Goal: Task Accomplishment & Management: Manage account settings

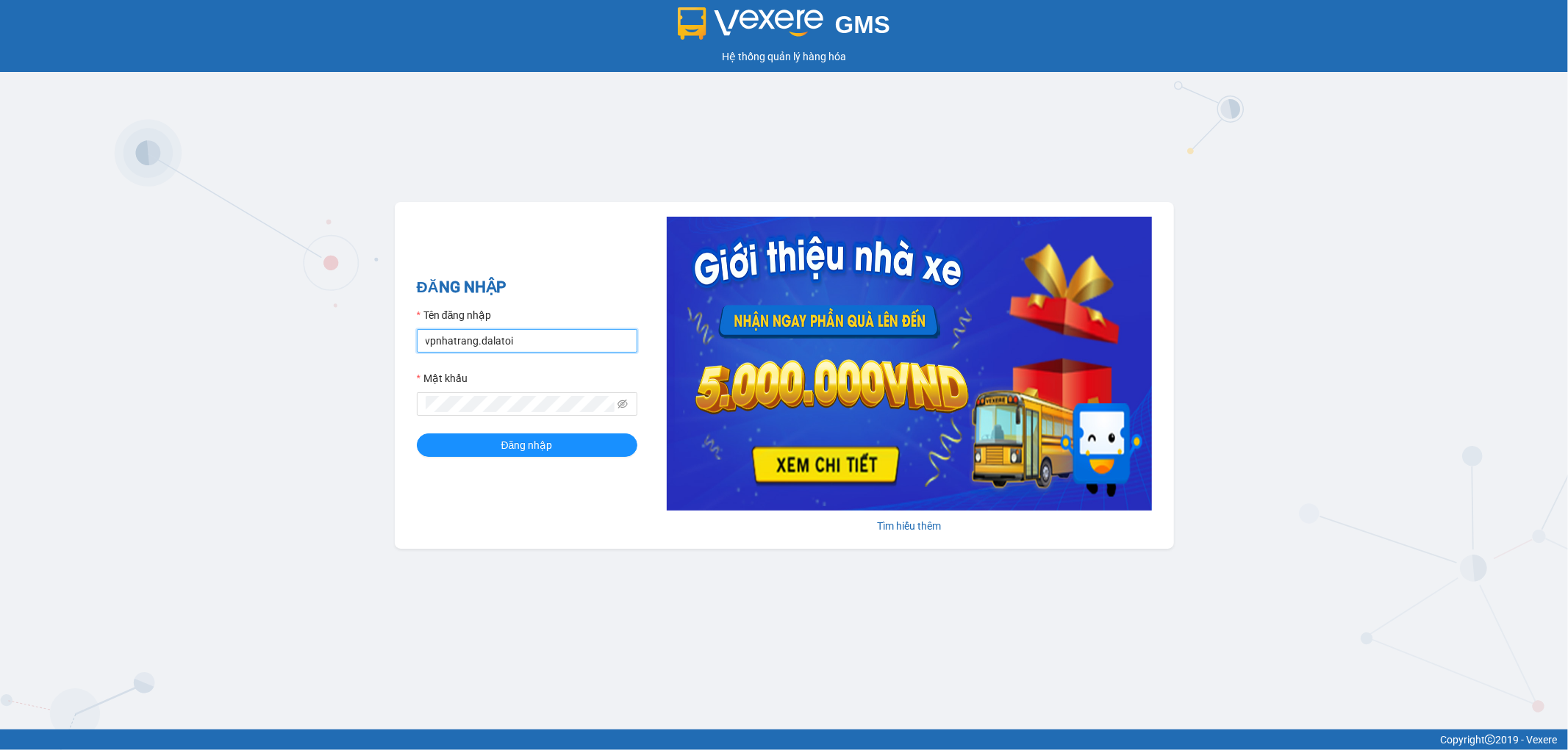
click at [503, 340] on input "vpnhatrang.dalatoi" at bounding box center [527, 340] width 221 height 24
type input "nhi.dalatoi"
click at [547, 432] on form "Tên đăng nhập nhi.dalatoi Mật khẩu Đăng nhập" at bounding box center [527, 382] width 221 height 150
click at [542, 457] on button "Đăng nhập" at bounding box center [527, 445] width 221 height 24
click at [542, 450] on span "Đăng nhập" at bounding box center [535, 445] width 52 height 16
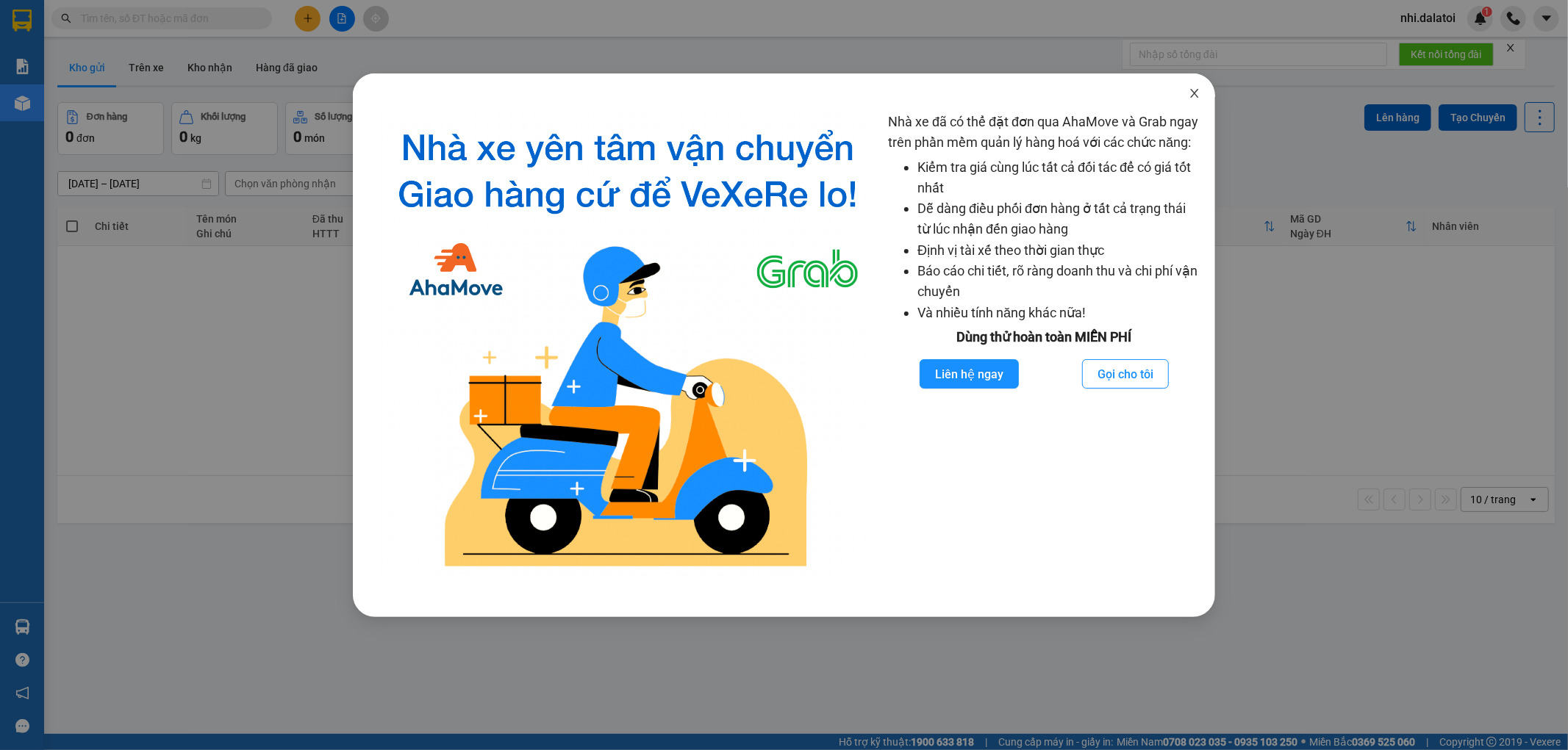
drag, startPoint x: 1197, startPoint y: 88, endPoint x: 1148, endPoint y: 105, distance: 51.9
click at [1196, 88] on icon "close" at bounding box center [1195, 93] width 12 height 12
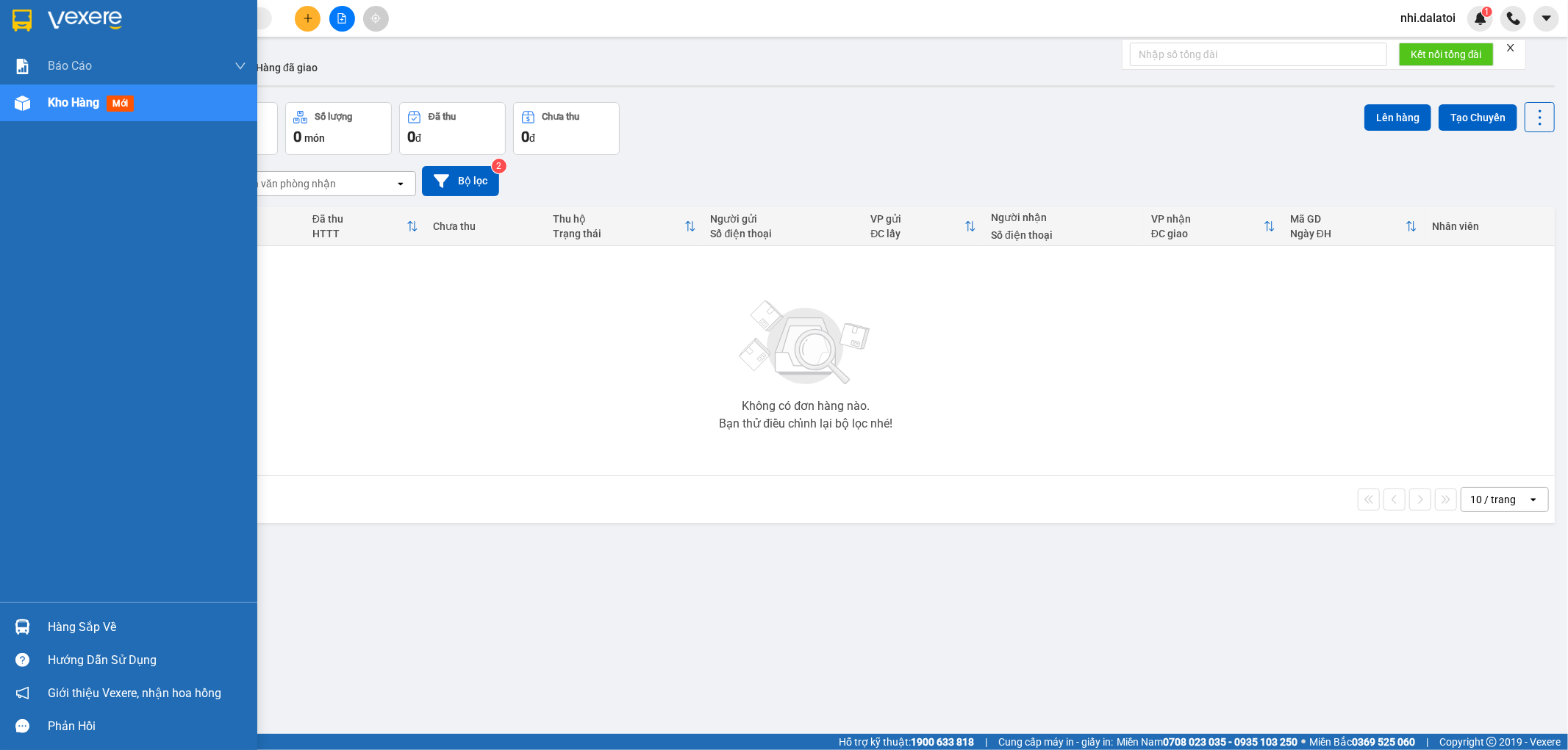
click at [39, 637] on div "Hàng sắp về" at bounding box center [129, 627] width 257 height 33
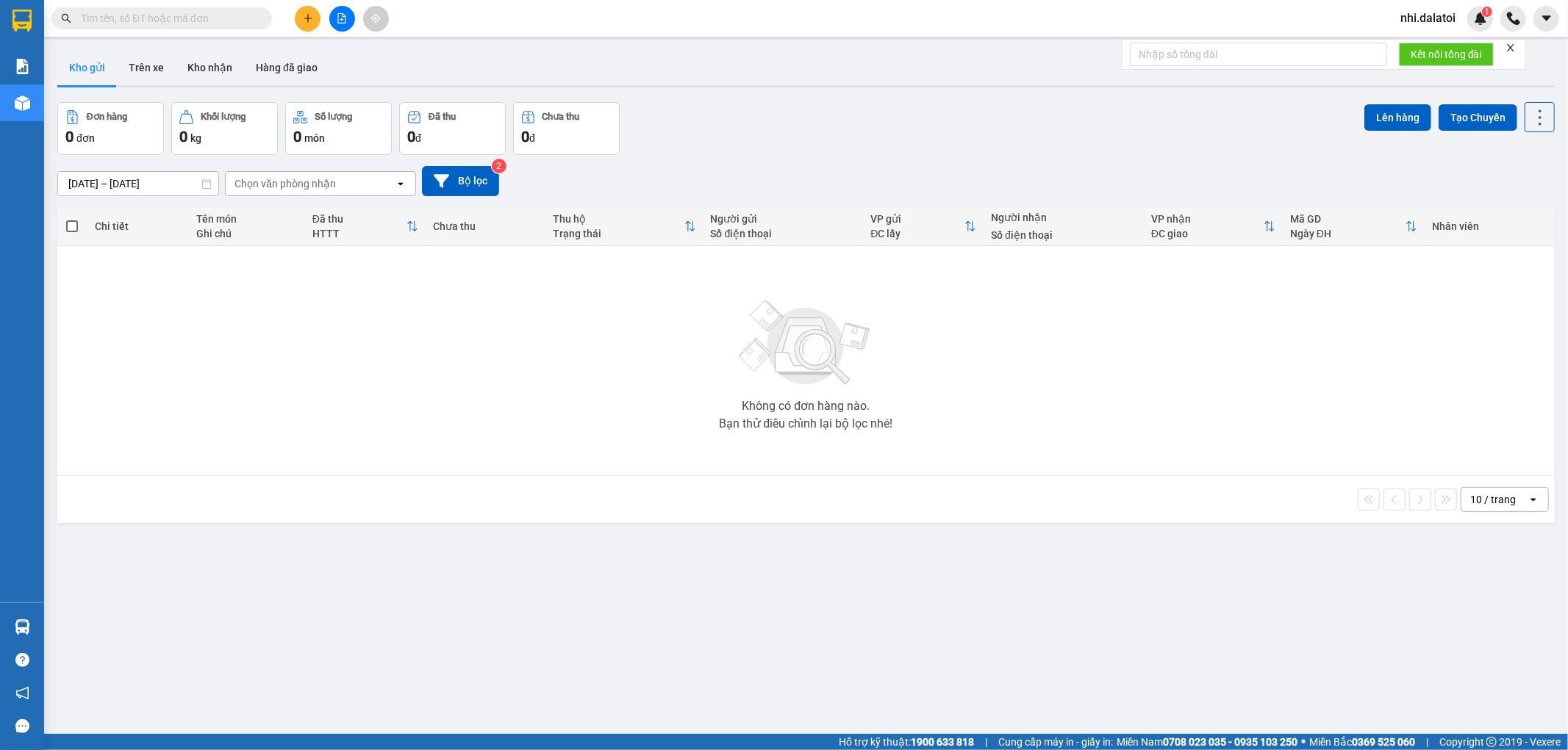
drag, startPoint x: 504, startPoint y: 421, endPoint x: 586, endPoint y: 383, distance: 90.4
click at [535, 409] on section "Kết quả tìm kiếm ( 0 ) Bộ lọc No Data nhi.dalatoi 1 Báo cáo Báo cáo dòng tiền (…" at bounding box center [784, 375] width 1568 height 750
